Goal: Task Accomplishment & Management: Manage account settings

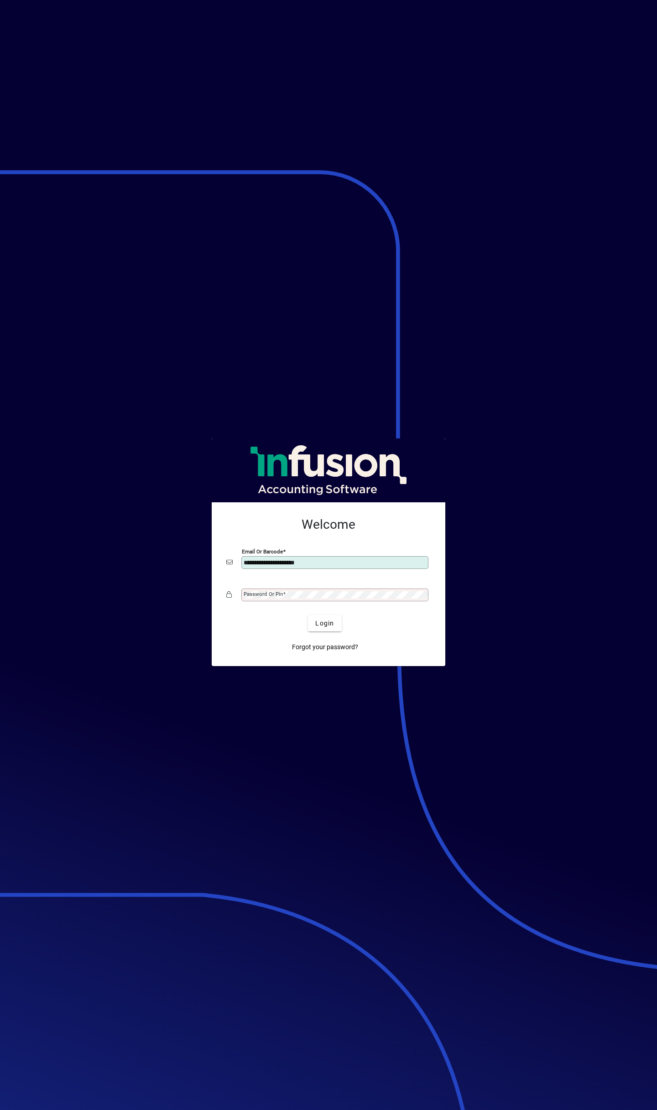
type input "**********"
click at [308, 615] on button "Login" at bounding box center [324, 623] width 33 height 16
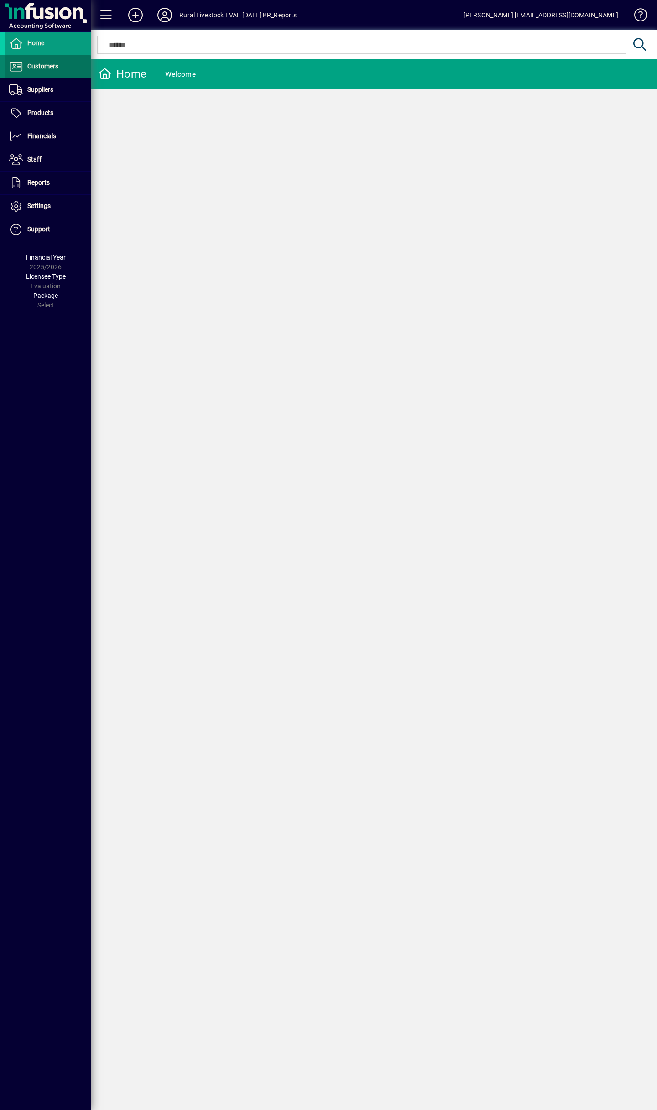
click at [55, 66] on span "Customers" at bounding box center [42, 66] width 31 height 7
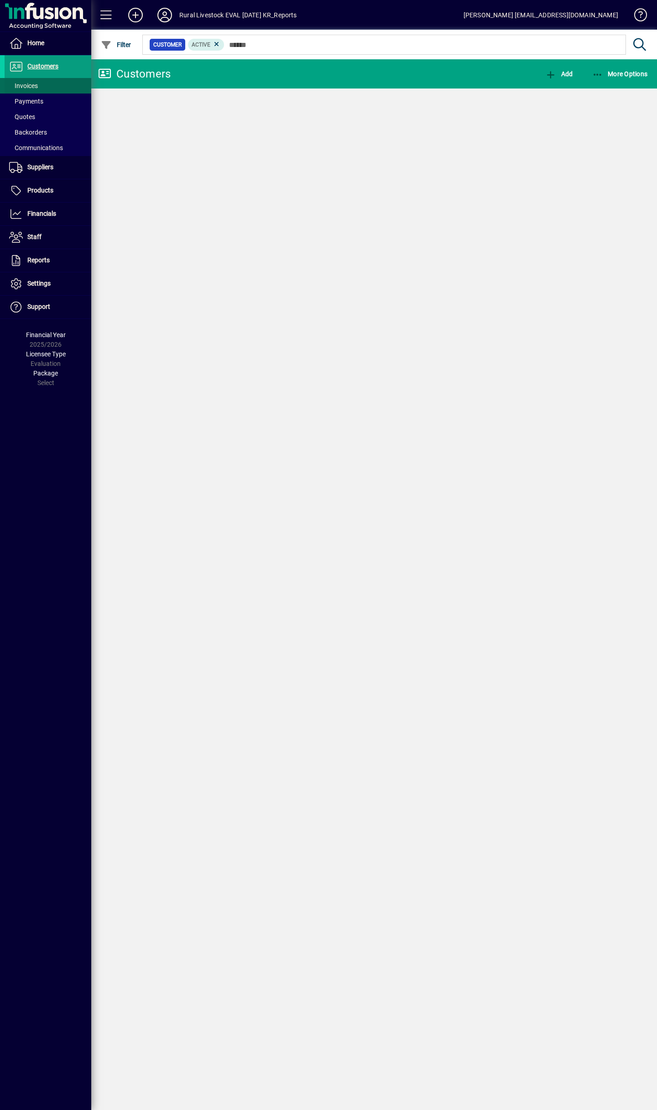
click at [54, 81] on span at bounding box center [48, 86] width 87 height 22
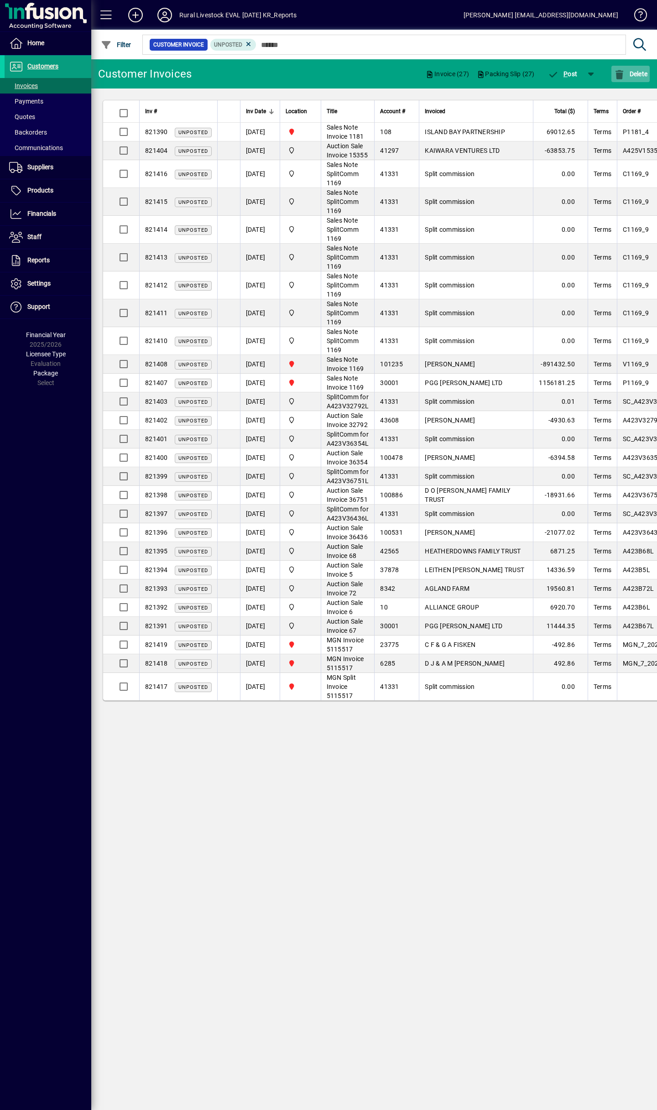
click at [631, 68] on span "button" at bounding box center [631, 74] width 38 height 22
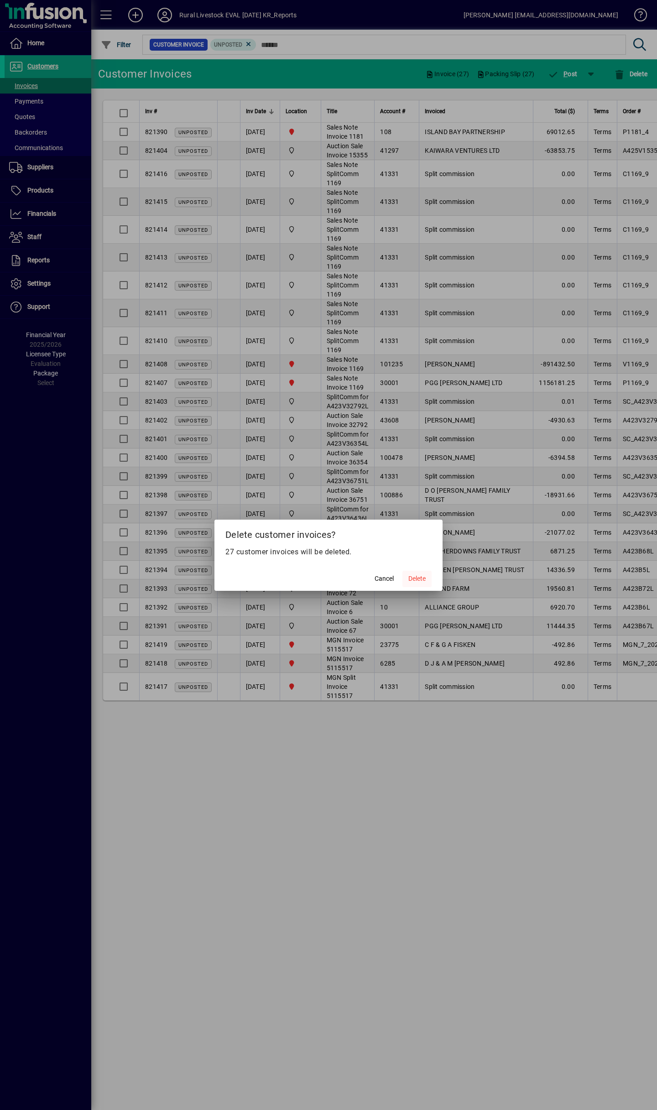
click at [419, 573] on span at bounding box center [417, 579] width 29 height 22
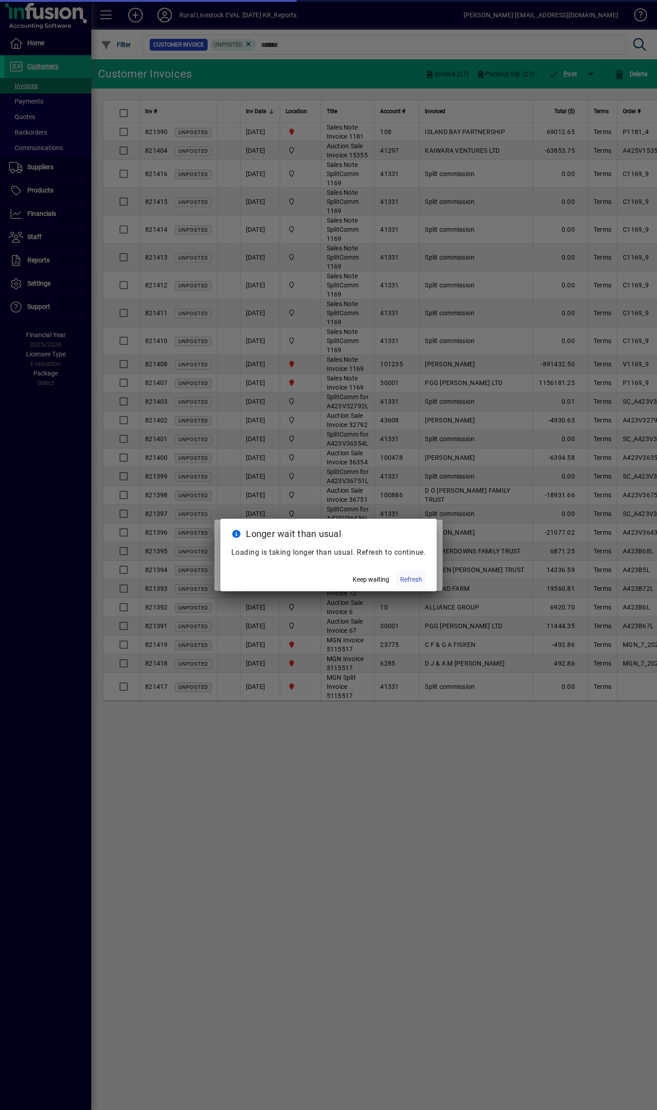
click at [407, 575] on span "Refresh" at bounding box center [411, 580] width 22 height 10
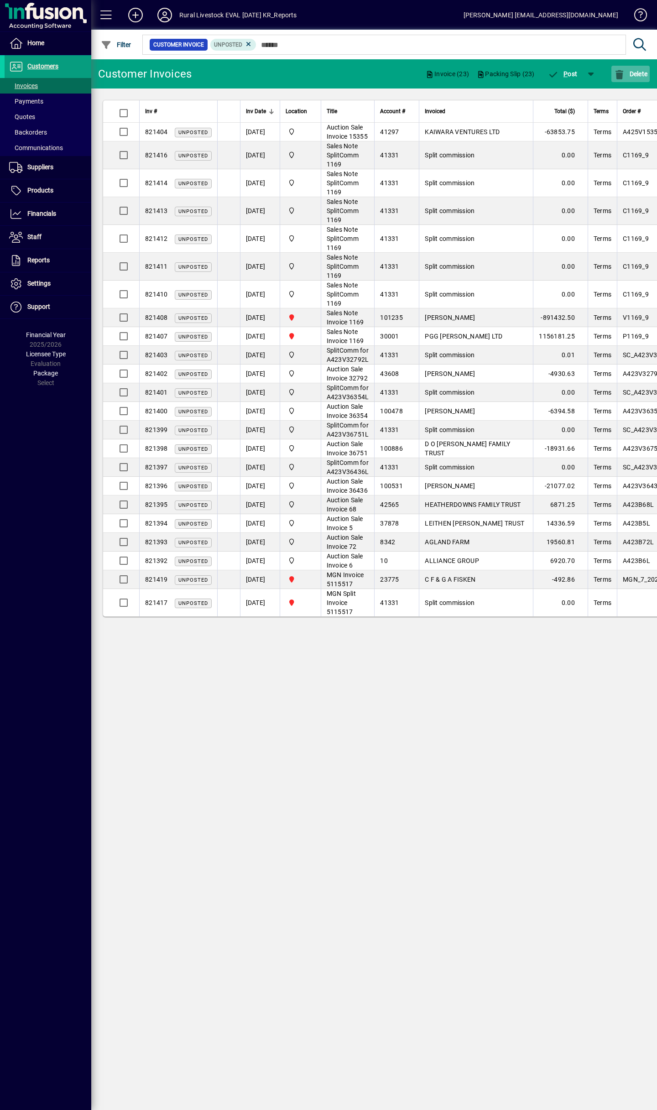
click at [628, 78] on span "button" at bounding box center [631, 74] width 38 height 22
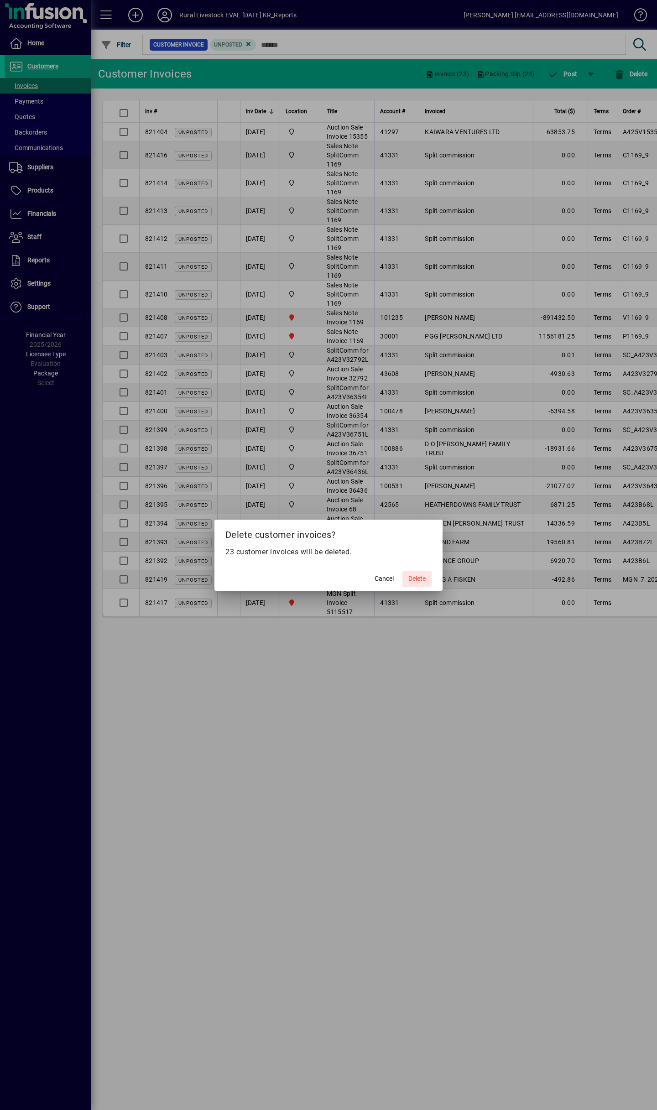
click at [412, 583] on span "Delete" at bounding box center [416, 579] width 17 height 10
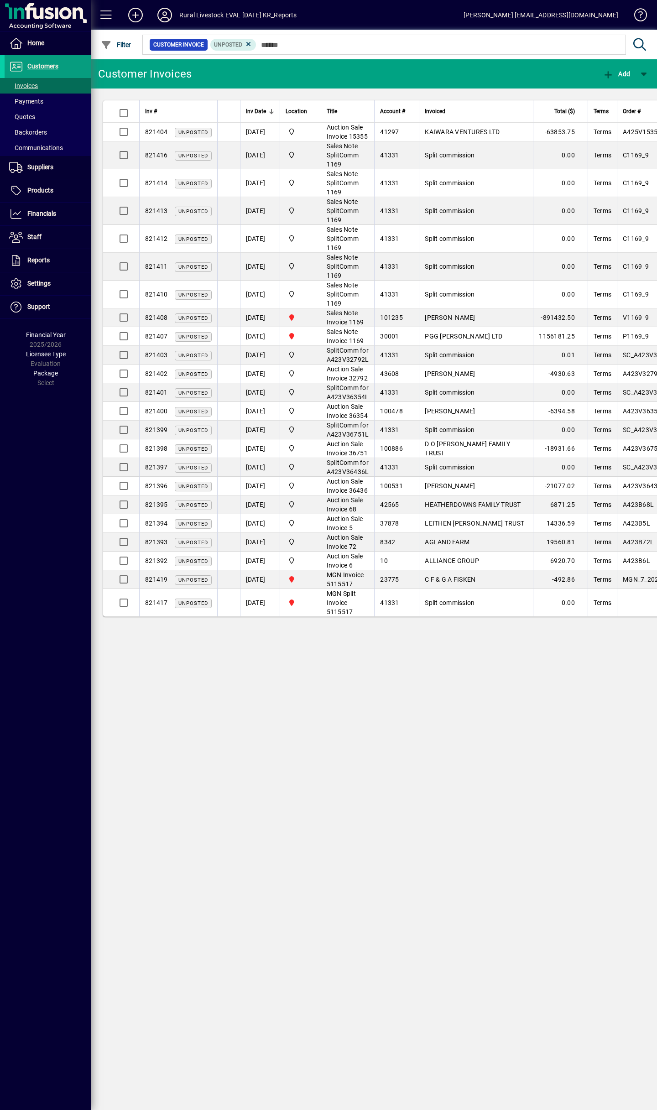
click at [297, 256] on td "[PERSON_NAME]" at bounding box center [300, 267] width 41 height 28
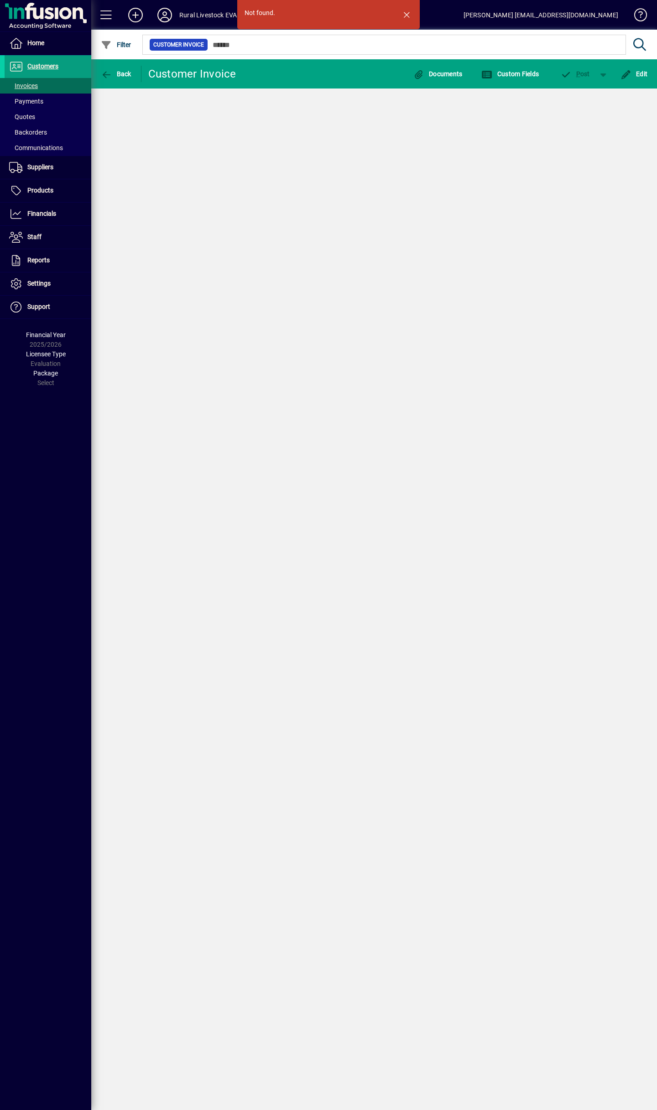
click at [92, 77] on div "Back" at bounding box center [116, 74] width 50 height 16
click at [407, 10] on span "button" at bounding box center [407, 15] width 22 height 22
click at [107, 65] on span "button" at bounding box center [116, 74] width 35 height 22
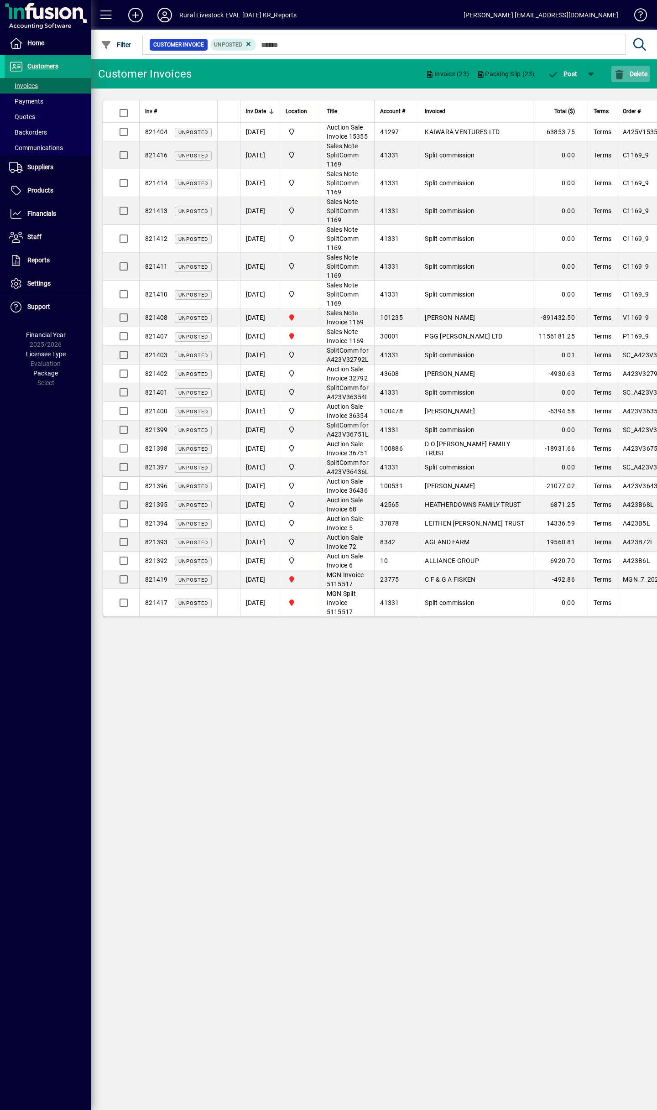
click at [637, 78] on span "button" at bounding box center [631, 74] width 38 height 22
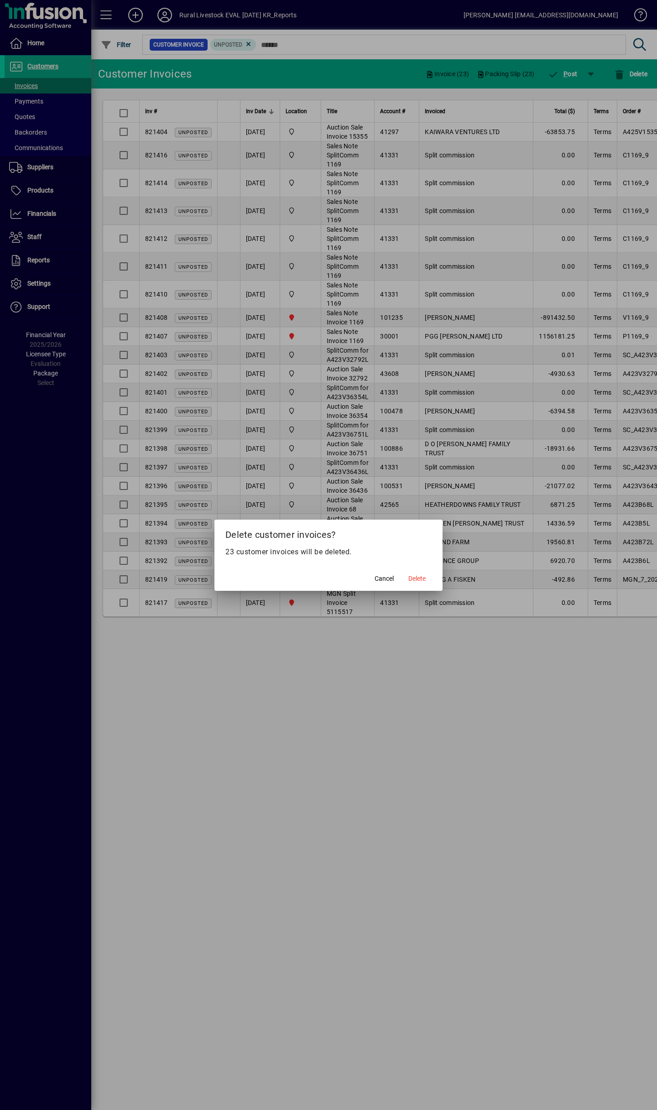
click at [421, 581] on span "Delete" at bounding box center [416, 579] width 17 height 10
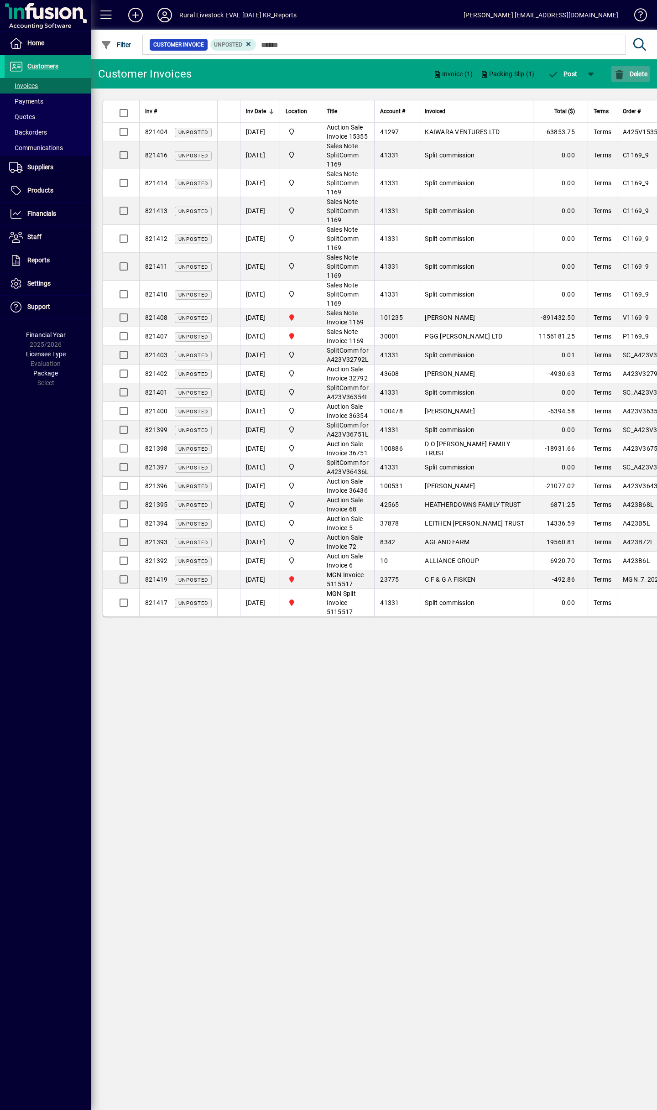
click at [632, 78] on span "button" at bounding box center [631, 74] width 38 height 22
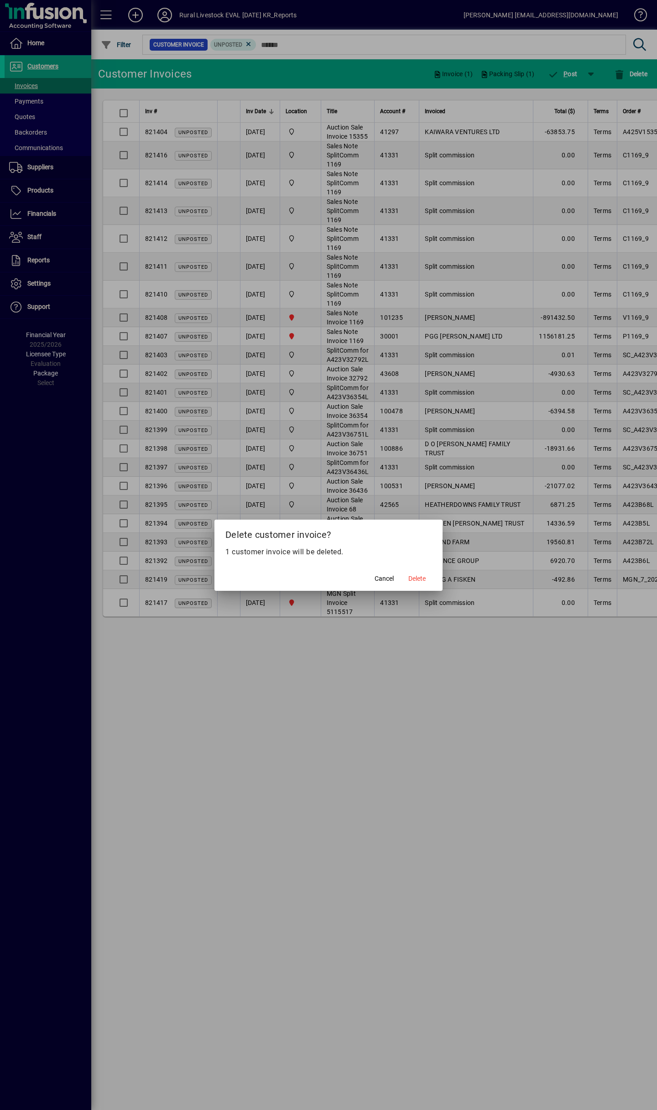
click at [413, 576] on button "Delete" at bounding box center [417, 579] width 29 height 16
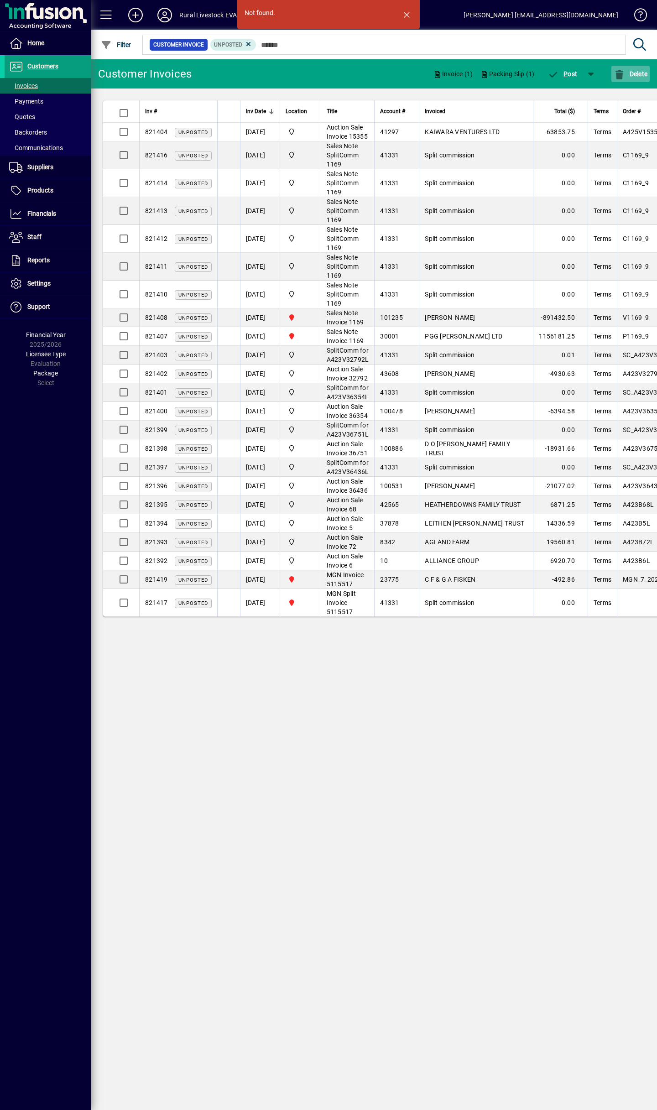
click at [633, 64] on span "button" at bounding box center [631, 74] width 38 height 22
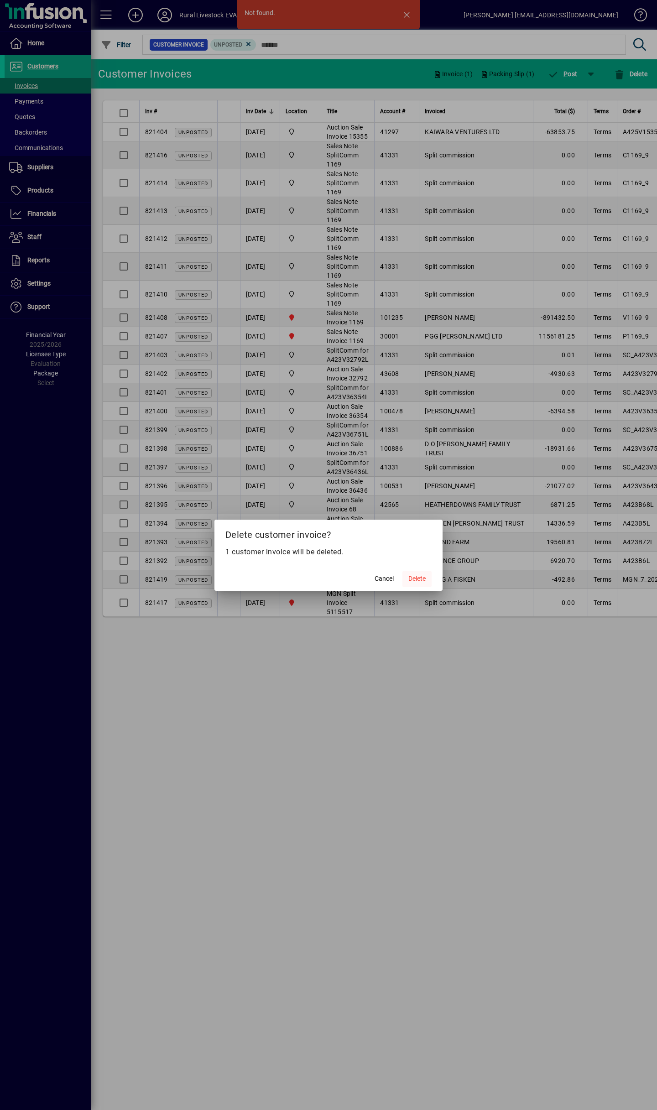
click at [405, 583] on span at bounding box center [417, 579] width 29 height 22
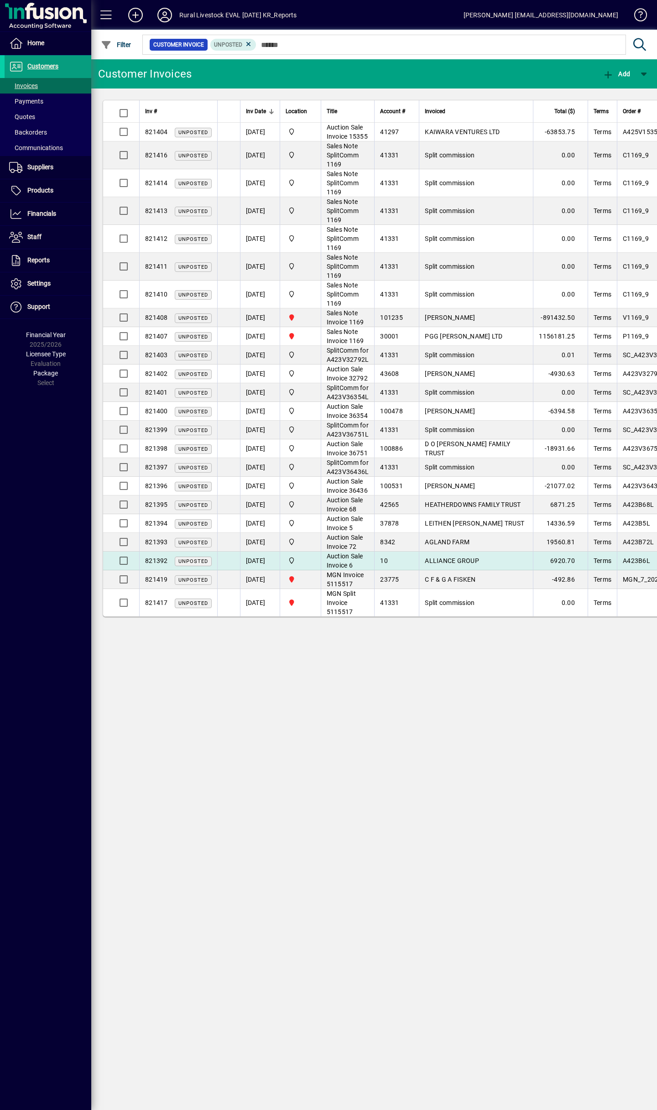
drag, startPoint x: 0, startPoint y: 0, endPoint x: 316, endPoint y: 602, distance: 680.2
